Goal: Task Accomplishment & Management: Use online tool/utility

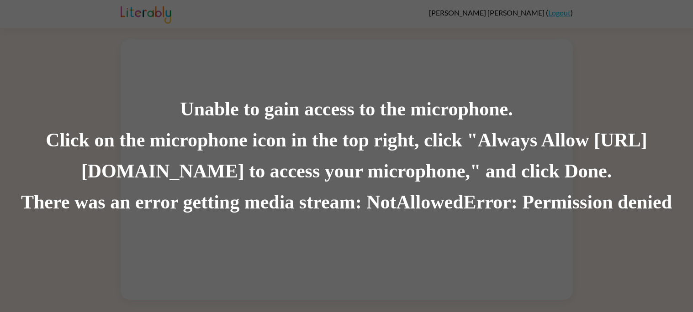
click at [114, 84] on div "Unable to gain access to the microphone. Click on the microphone icon in the to…" at bounding box center [346, 156] width 693 height 312
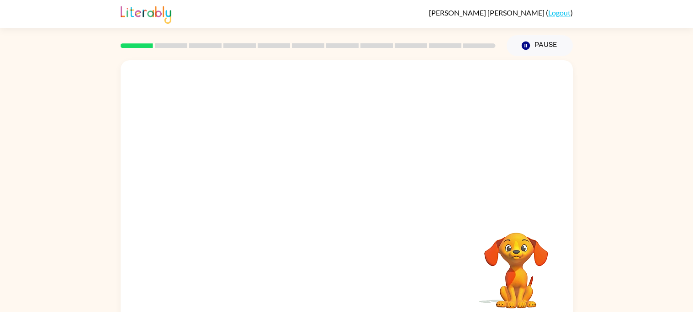
click at [381, 105] on div at bounding box center [347, 136] width 452 height 153
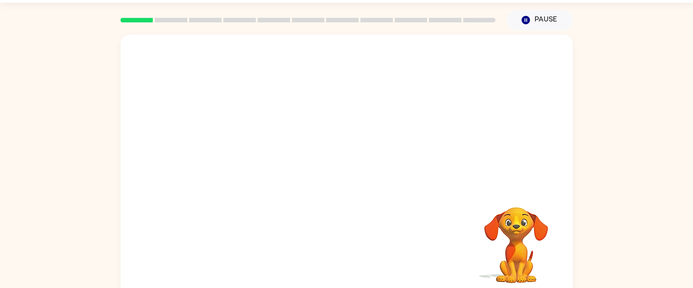
scroll to position [32, 0]
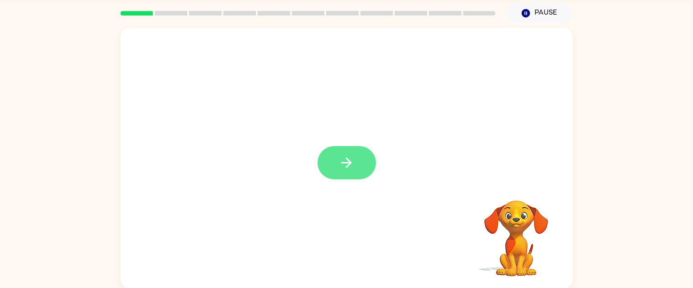
click at [350, 173] on button "button" at bounding box center [346, 162] width 58 height 33
click at [362, 223] on div at bounding box center [347, 242] width 434 height 75
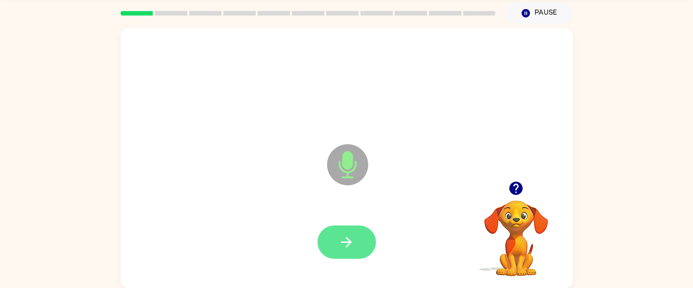
click at [357, 232] on button "button" at bounding box center [346, 242] width 58 height 33
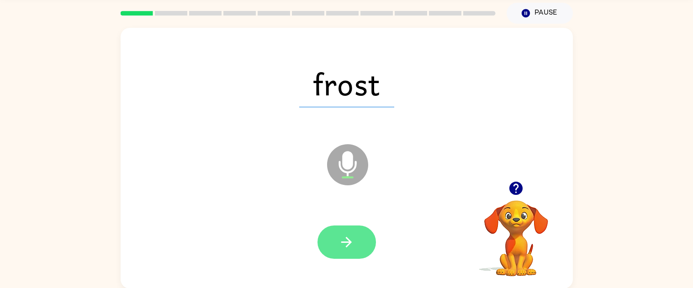
click at [347, 237] on icon "button" at bounding box center [346, 242] width 16 height 16
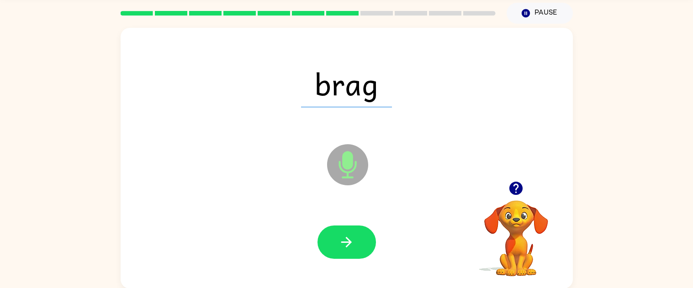
click at [589, 224] on div "brag Microphone The Microphone is here when it is your turn to talk Your browse…" at bounding box center [346, 156] width 693 height 265
click at [352, 242] on icon "button" at bounding box center [346, 242] width 16 height 16
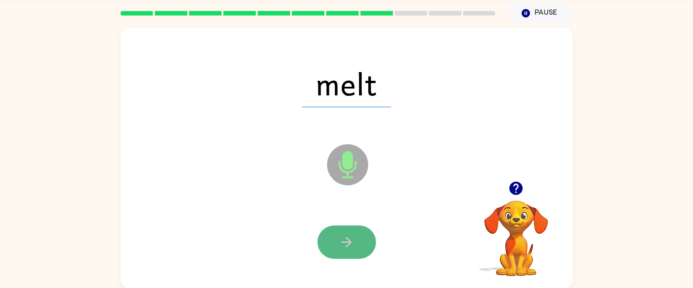
click at [346, 240] on icon "button" at bounding box center [346, 242] width 16 height 16
click at [329, 240] on button "button" at bounding box center [346, 242] width 58 height 33
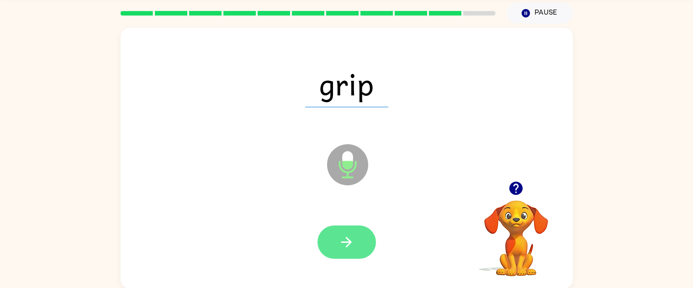
click at [341, 236] on icon "button" at bounding box center [346, 242] width 16 height 16
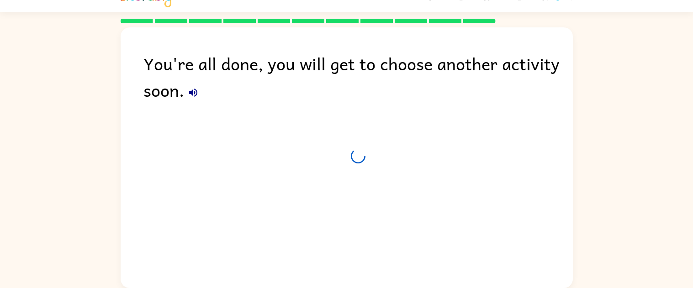
scroll to position [16, 0]
